Goal: Obtain resource: Download file/media

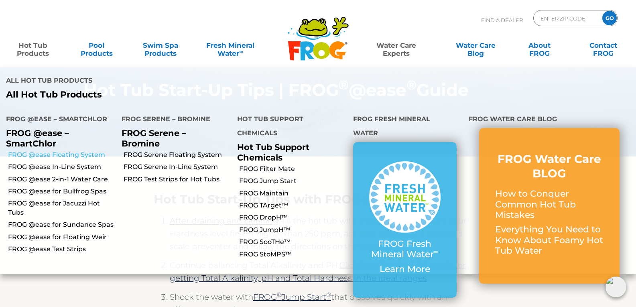
click at [48, 151] on link "FROG @ease Floating System" at bounding box center [62, 155] width 108 height 9
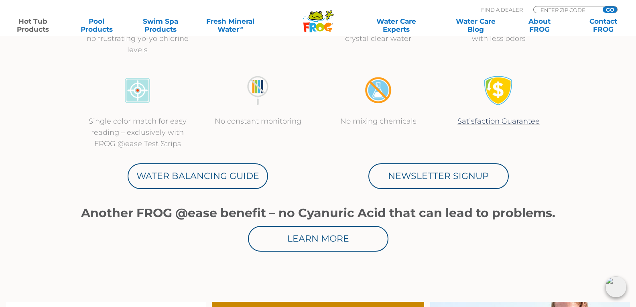
scroll to position [361, 0]
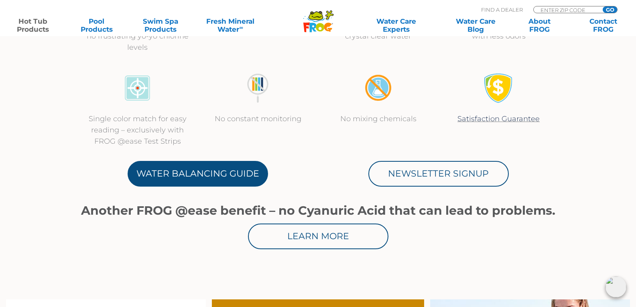
click at [173, 163] on link "Water Balancing Guide" at bounding box center [198, 174] width 141 height 26
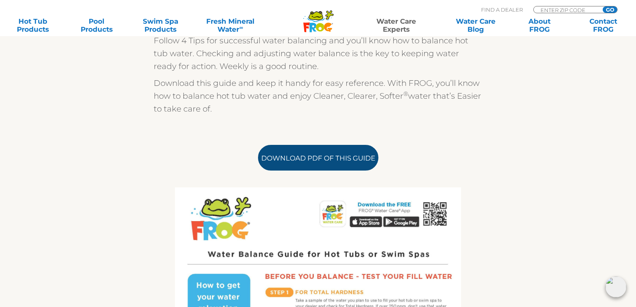
scroll to position [241, 0]
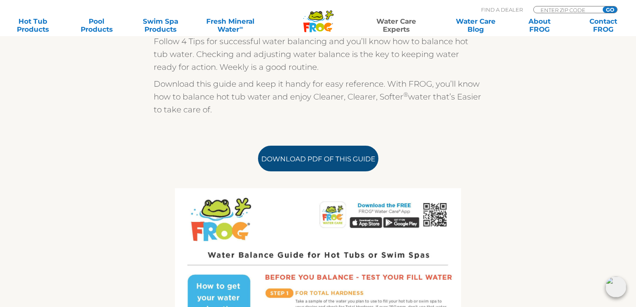
click at [338, 160] on link "Download PDF of this Guide" at bounding box center [318, 159] width 120 height 26
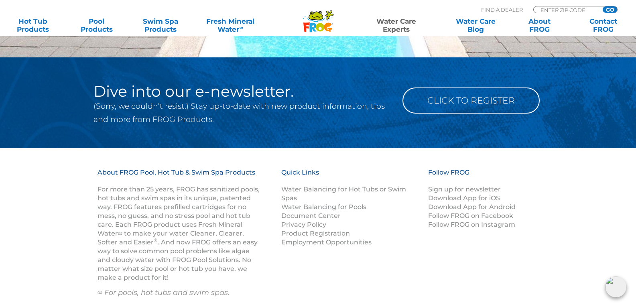
scroll to position [1195, 0]
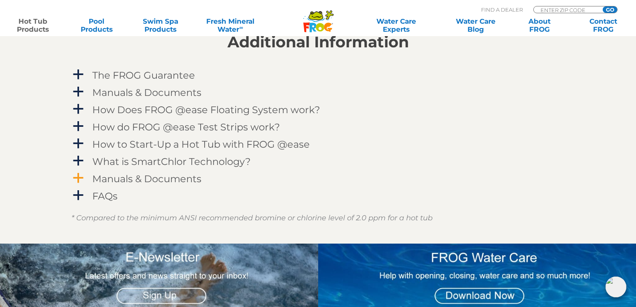
scroll to position [843, 0]
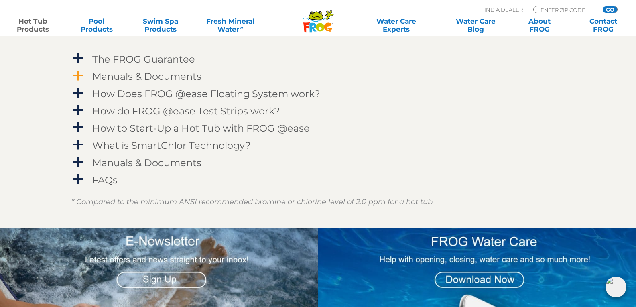
click at [81, 74] on span "a" at bounding box center [78, 76] width 12 height 12
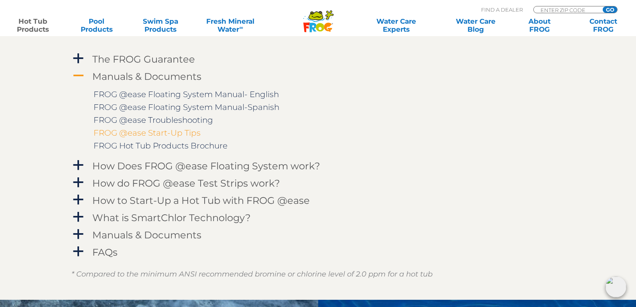
click at [173, 133] on link "FROG @ease Start-Up Tips" at bounding box center [147, 133] width 107 height 10
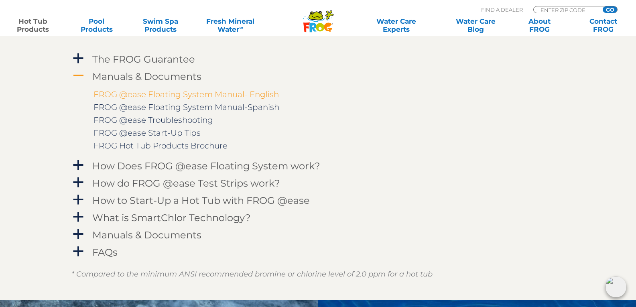
click at [131, 90] on link "FROG @ease Floating System Manual- English" at bounding box center [187, 95] width 186 height 10
